Goal: Navigation & Orientation: Find specific page/section

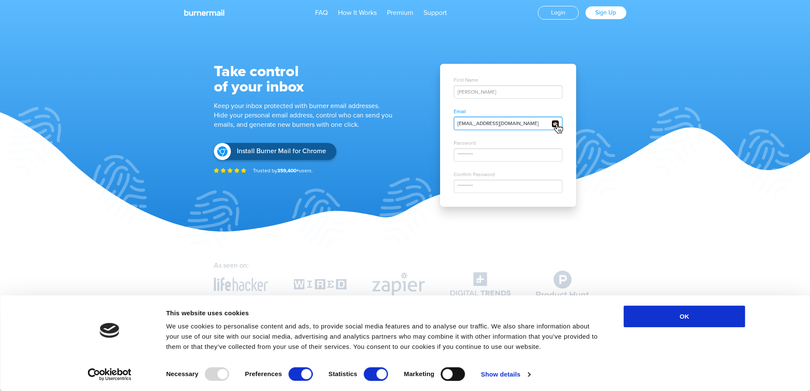
click at [494, 119] on div "[EMAIL_ADDRESS][DOMAIN_NAME]" at bounding box center [508, 123] width 109 height 14
click at [514, 126] on div "[EMAIL_ADDRESS][DOMAIN_NAME]" at bounding box center [508, 123] width 109 height 14
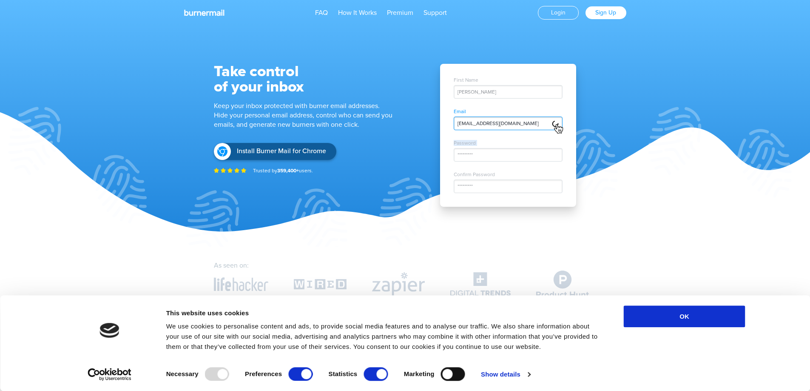
click at [556, 122] on img at bounding box center [555, 124] width 8 height 8
drag, startPoint x: 508, startPoint y: 123, endPoint x: 460, endPoint y: 123, distance: 47.2
click at [460, 123] on span "[EMAIL_ADDRESS][DOMAIN_NAME]" at bounding box center [497, 123] width 81 height 6
click at [517, 122] on span "[EMAIL_ADDRESS][DOMAIN_NAME]" at bounding box center [497, 123] width 81 height 6
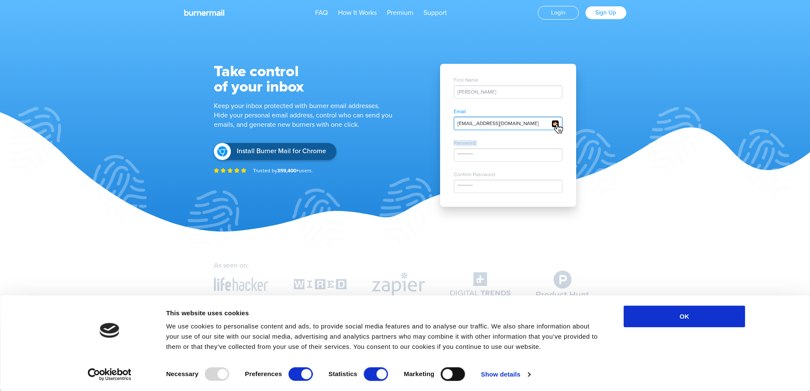
click at [507, 125] on span "[EMAIL_ADDRESS][DOMAIN_NAME]" at bounding box center [497, 123] width 81 height 6
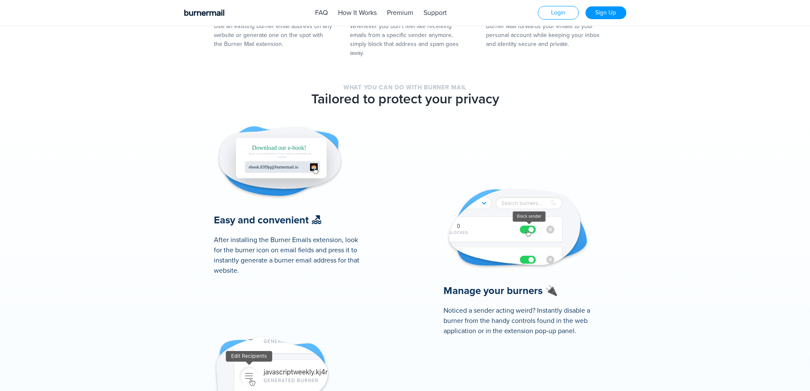
scroll to position [553, 0]
